Goal: Check status: Check status

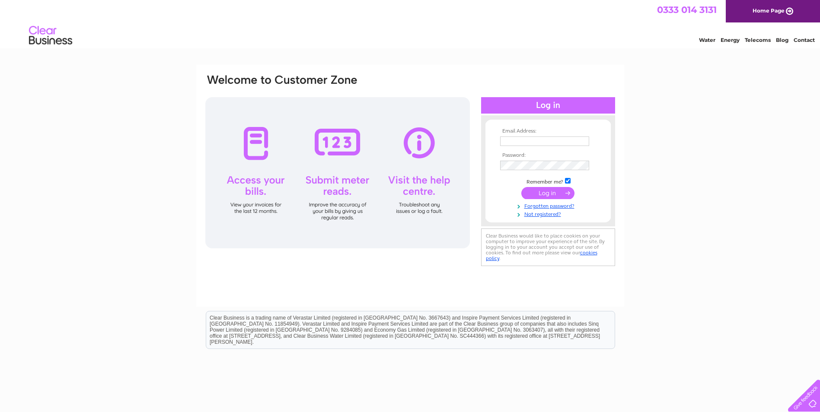
click at [520, 141] on input "text" at bounding box center [544, 142] width 89 height 10
paste input "[EMAIL_ADDRESS][DOMAIN_NAME]"
type input "[EMAIL_ADDRESS][DOMAIN_NAME]"
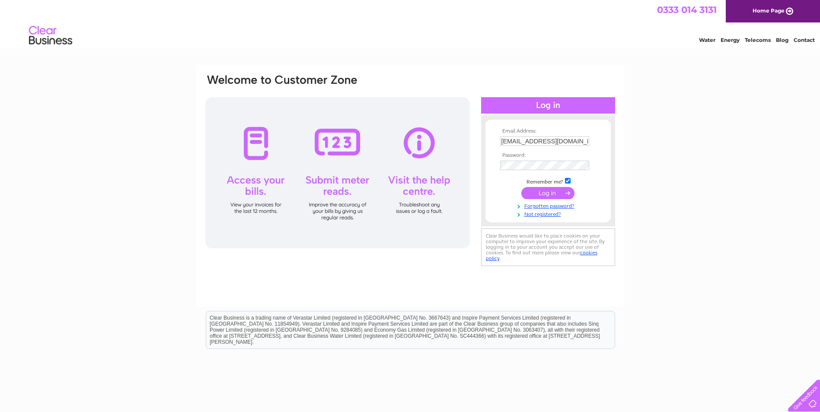
click at [504, 168] on td at bounding box center [548, 166] width 100 height 14
click at [568, 183] on input "checkbox" at bounding box center [568, 181] width 6 height 6
checkbox input "false"
click at [565, 191] on input "submit" at bounding box center [547, 193] width 53 height 12
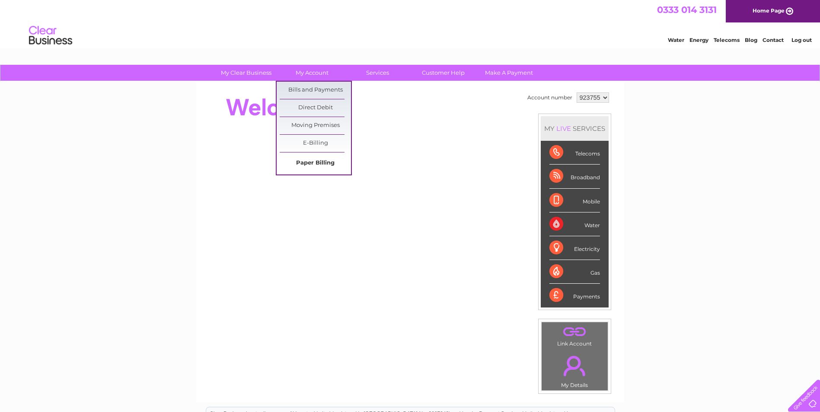
click at [325, 162] on link "Paper Billing" at bounding box center [315, 163] width 71 height 17
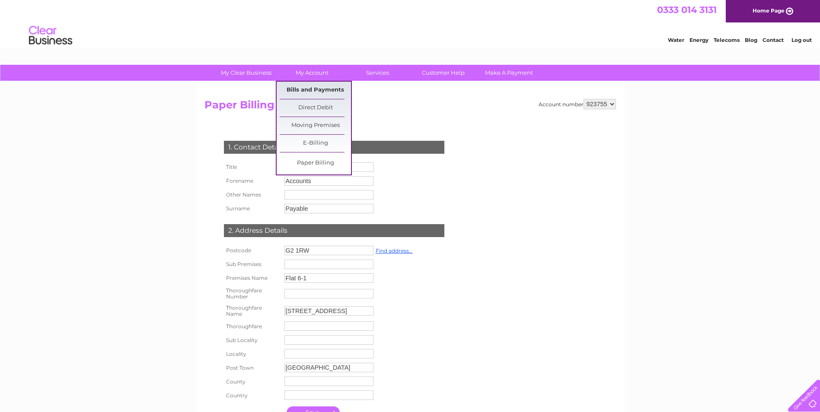
click at [316, 89] on link "Bills and Payments" at bounding box center [315, 90] width 71 height 17
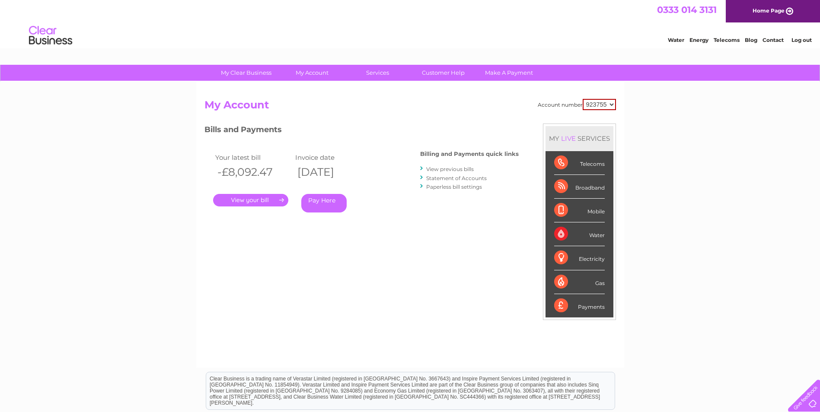
click at [462, 169] on li "View previous bills" at bounding box center [469, 169] width 99 height 9
click at [462, 169] on link "View previous bills" at bounding box center [450, 169] width 48 height 6
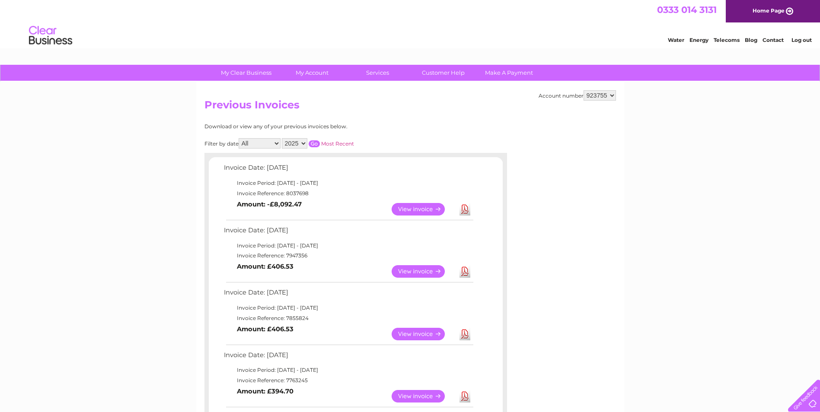
drag, startPoint x: 308, startPoint y: 194, endPoint x: 285, endPoint y: 195, distance: 22.9
click at [285, 195] on td "Invoice Reference: 8037698" at bounding box center [348, 193] width 253 height 10
copy td "8037698"
